Goal: Learn about a topic

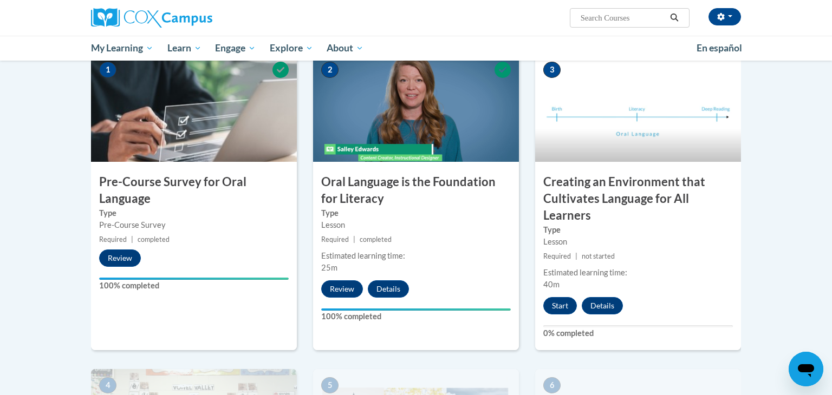
scroll to position [230, 0]
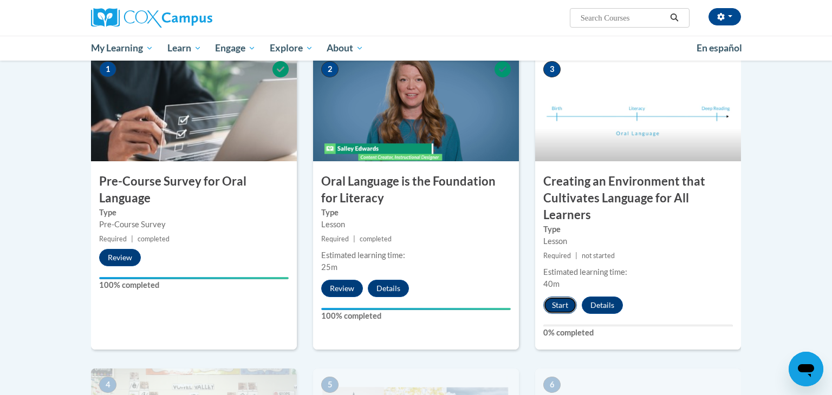
click at [562, 305] on button "Start" at bounding box center [560, 305] width 34 height 17
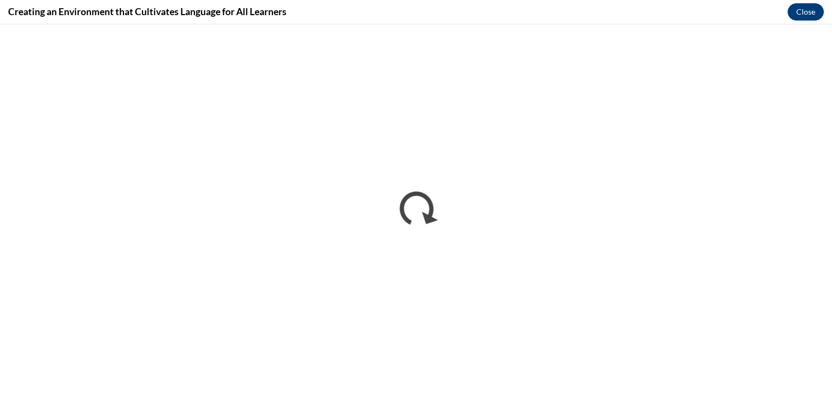
scroll to position [0, 0]
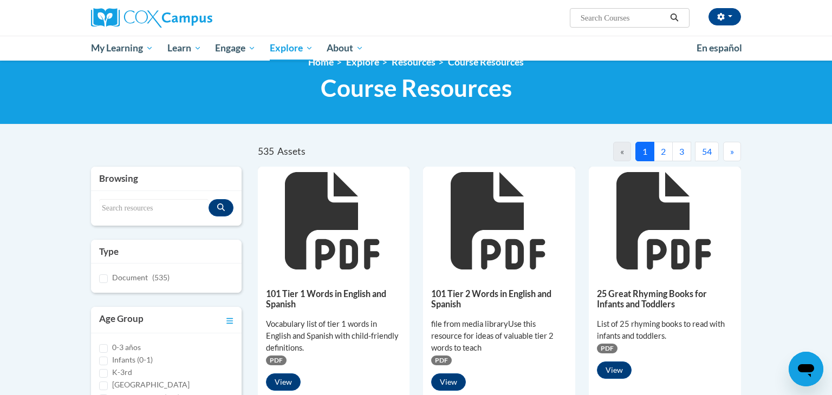
scroll to position [20, 0]
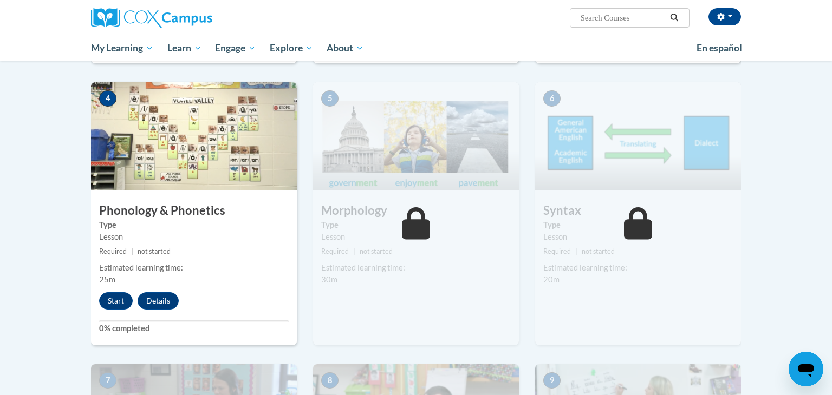
scroll to position [517, 0]
